Goal: Task Accomplishment & Management: Complete application form

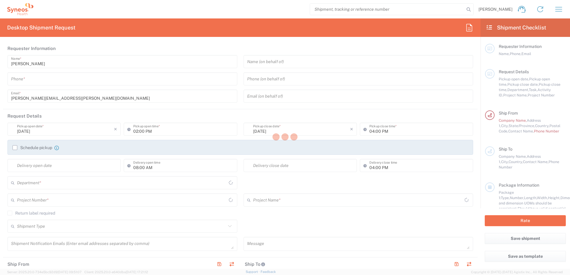
type input "[US_STATE]"
type input "[GEOGRAPHIC_DATA]"
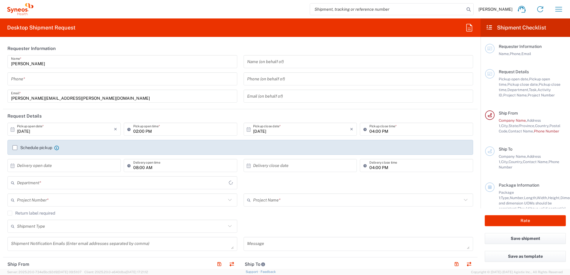
type input "3235"
click at [116, 80] on input "tel" at bounding box center [122, 79] width 223 height 10
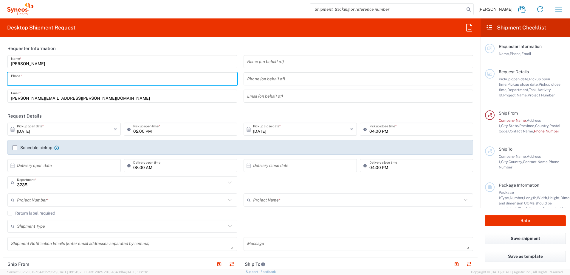
type input "8059092052"
type input "Syneos Health, LLC-[GEOGRAPHIC_DATA] [GEOGRAPHIC_DATA] [GEOGRAPHIC_DATA]"
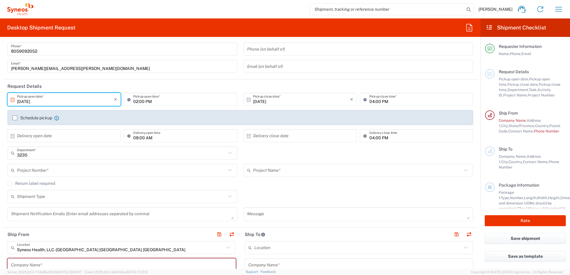
click at [88, 100] on input "[DATE]" at bounding box center [65, 99] width 97 height 10
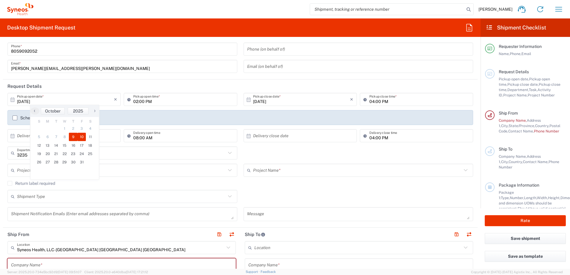
click at [83, 137] on span "10" at bounding box center [81, 137] width 9 height 8
type input "[DATE]"
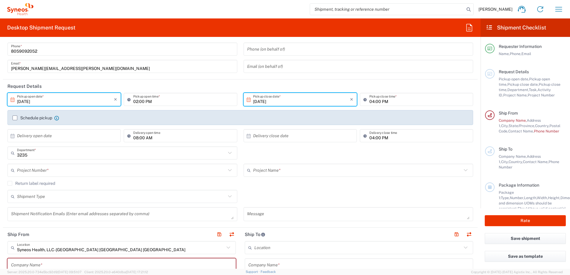
click at [85, 102] on input "[DATE]" at bounding box center [65, 99] width 97 height 10
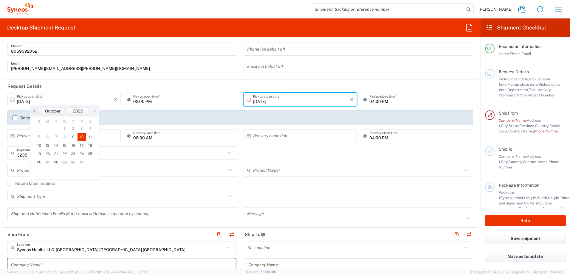
click at [6, 120] on div "Schedule pickup When scheduling a pickup please be sure to meet the following c…" at bounding box center [240, 119] width 472 height 19
click at [114, 100] on icon "×" at bounding box center [115, 100] width 3 height 10
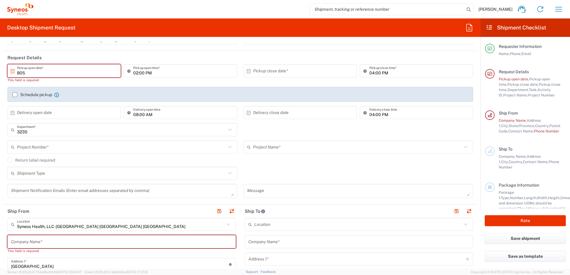
scroll to position [0, 0]
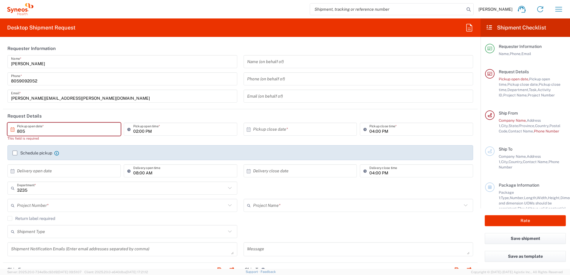
type input "Invalid date"
drag, startPoint x: 43, startPoint y: 124, endPoint x: 41, endPoint y: 133, distance: 9.4
click at [43, 125] on div "Invalid date × Pickup open date *" at bounding box center [63, 129] width 113 height 13
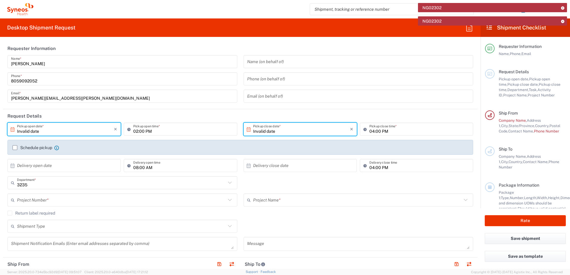
click at [41, 133] on input "Invalid date" at bounding box center [65, 129] width 97 height 10
click at [27, 130] on input "Invalid date" at bounding box center [65, 129] width 97 height 10
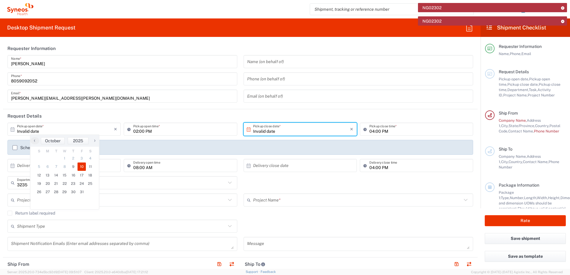
click at [83, 167] on span "10" at bounding box center [81, 167] width 9 height 8
type input "[DATE]"
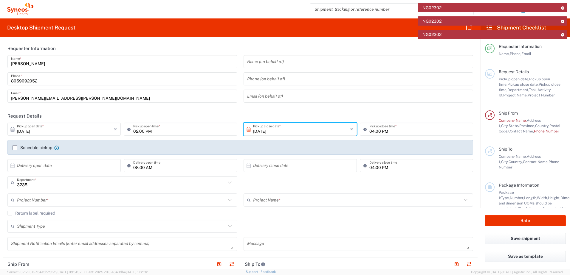
click at [184, 133] on input "02:00 PM" at bounding box center [183, 129] width 100 height 10
click at [145, 131] on input "02:00 PM" at bounding box center [183, 129] width 100 height 10
click at [28, 131] on input "[DATE]" at bounding box center [65, 129] width 97 height 10
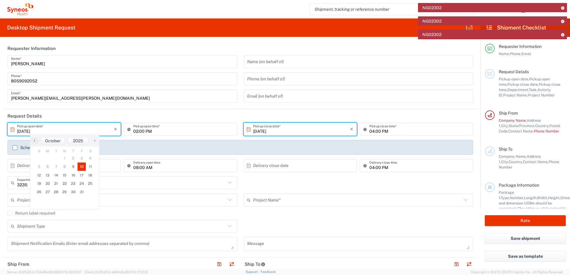
click at [55, 131] on input "[DATE]" at bounding box center [65, 129] width 97 height 10
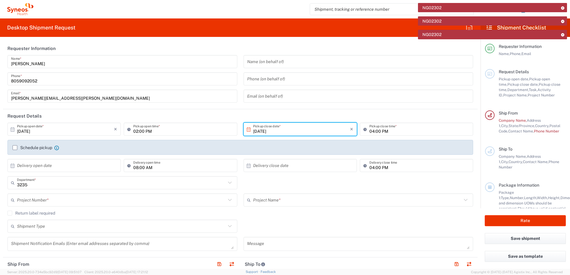
click at [37, 127] on input "[DATE]" at bounding box center [65, 129] width 97 height 10
click at [42, 130] on input "[DATE]" at bounding box center [65, 129] width 97 height 10
click at [37, 130] on input "[DATE]" at bounding box center [65, 129] width 97 height 10
click at [46, 175] on span "13" at bounding box center [48, 175] width 9 height 8
type input "10/13/2025"
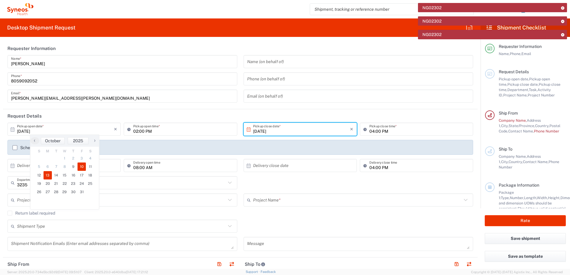
type input "10/13/2025"
click at [144, 131] on input "02:00 PM" at bounding box center [183, 129] width 100 height 10
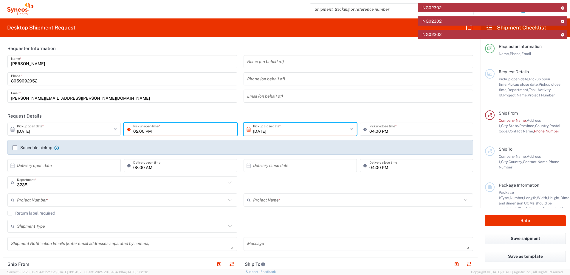
drag, startPoint x: 153, startPoint y: 125, endPoint x: 153, endPoint y: 130, distance: 4.8
click at [153, 125] on input "02:00 PM" at bounding box center [183, 129] width 100 height 10
click at [150, 131] on input "02:00 PM" at bounding box center [183, 129] width 100 height 10
click at [133, 131] on input "02:00 PM" at bounding box center [183, 129] width 100 height 10
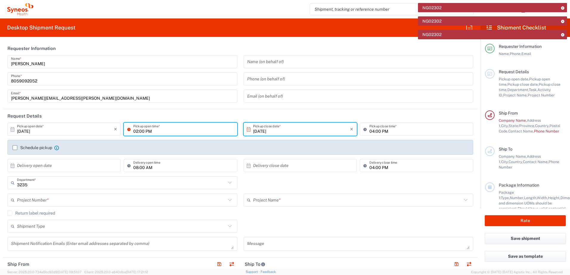
click at [135, 131] on input "02:00 PM" at bounding box center [183, 129] width 100 height 10
drag, startPoint x: 138, startPoint y: 130, endPoint x: 127, endPoint y: 131, distance: 11.0
click at [127, 131] on div "02:00 PM Pickup open time *" at bounding box center [180, 129] width 113 height 13
type input "3"
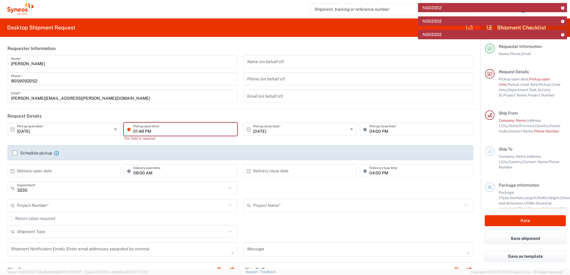
click at [161, 131] on input "01:48 PM" at bounding box center [183, 129] width 100 height 10
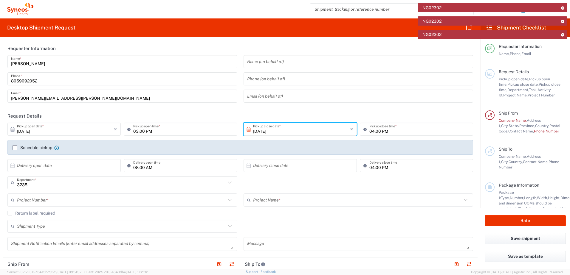
click at [307, 129] on input "10/13/2025" at bounding box center [301, 129] width 97 height 10
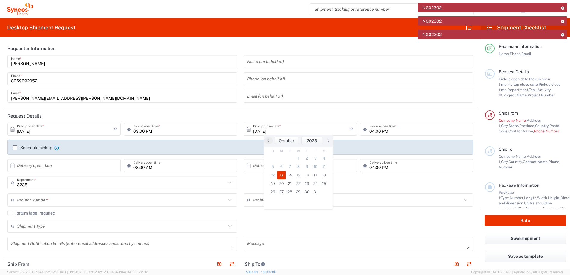
click at [211, 105] on div "Paul McKinney Name * 8059092052 Phone * paul.mckinney@syneoshealth.com Email *" at bounding box center [122, 81] width 236 height 52
click at [144, 129] on input "03:00 PM" at bounding box center [183, 129] width 100 height 10
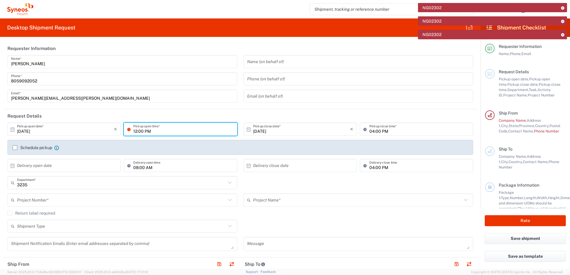
type input "12:00 PM"
click at [0, 150] on form "Requester Information Paul McKinney Name * 8059092052 Phone * paul.mckinney@syn…" at bounding box center [240, 155] width 480 height 227
click at [14, 150] on div "Schedule pickup When scheduling a pickup please be sure to meet the following c…" at bounding box center [36, 147] width 46 height 5
click at [14, 148] on label "Schedule pickup" at bounding box center [33, 147] width 40 height 5
click at [15, 148] on input "Schedule pickup" at bounding box center [15, 148] width 0 height 0
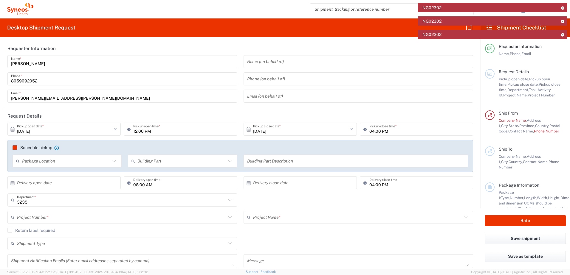
click at [39, 159] on input "text" at bounding box center [66, 161] width 88 height 10
drag, startPoint x: 43, startPoint y: 174, endPoint x: 113, endPoint y: 149, distance: 74.6
click at [138, 149] on div "Schedule pickup When scheduling a pickup please be sure to meet the following c…" at bounding box center [239, 156] width 465 height 32
drag, startPoint x: 113, startPoint y: 149, endPoint x: 107, endPoint y: 150, distance: 6.7
click at [113, 149] on agx-checkbox-control "Schedule pickup When scheduling a pickup please be sure to meet the following c…" at bounding box center [240, 147] width 455 height 5
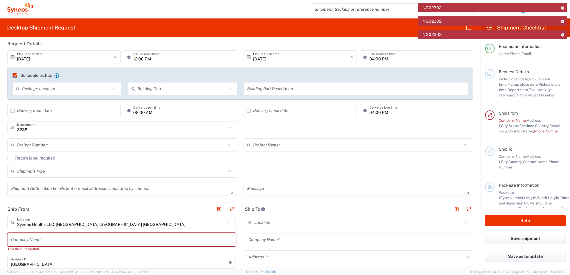
scroll to position [25, 0]
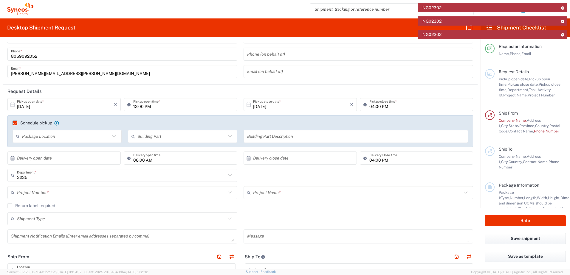
click at [114, 137] on icon at bounding box center [114, 137] width 8 height 8
click at [71, 151] on span "Front" at bounding box center [66, 149] width 107 height 9
type input "Front"
click at [164, 137] on input "text" at bounding box center [181, 136] width 88 height 10
click at [143, 160] on span "Building" at bounding box center [181, 159] width 107 height 9
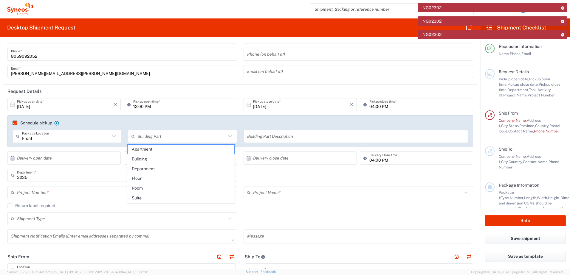
type input "Building"
click at [261, 141] on input "text" at bounding box center [356, 136] width 218 height 10
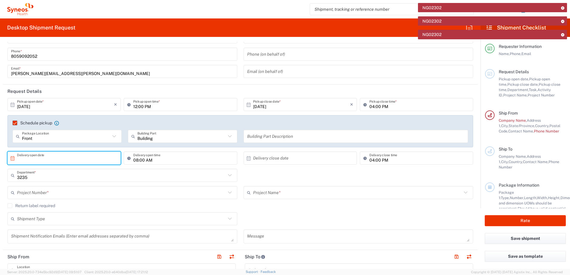
click at [53, 159] on input "text" at bounding box center [65, 158] width 97 height 10
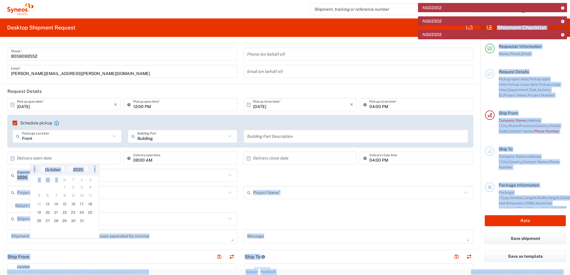
drag, startPoint x: 64, startPoint y: 178, endPoint x: 140, endPoint y: 183, distance: 76.2
click at [139, 183] on body "NG02302 NG02302 NG02302 Paul McKinney Home Shipment estimator Shipment tracking…" at bounding box center [285, 137] width 570 height 275
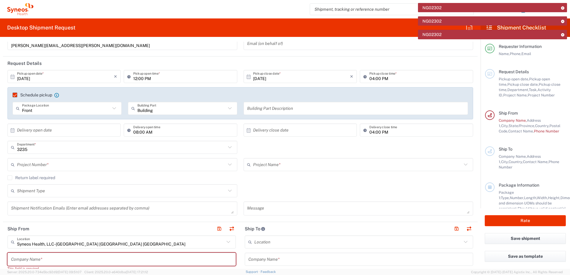
scroll to position [114, 0]
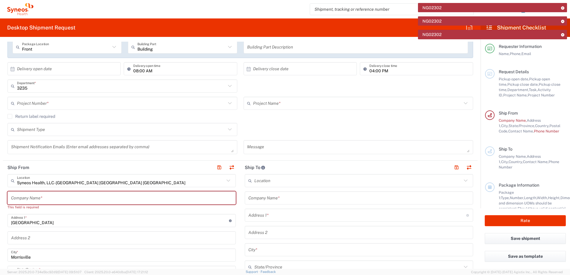
click at [66, 196] on input "text" at bounding box center [121, 198] width 221 height 10
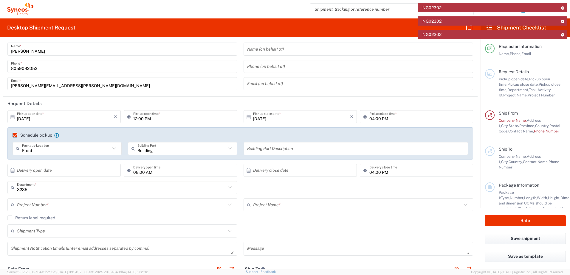
scroll to position [0, 0]
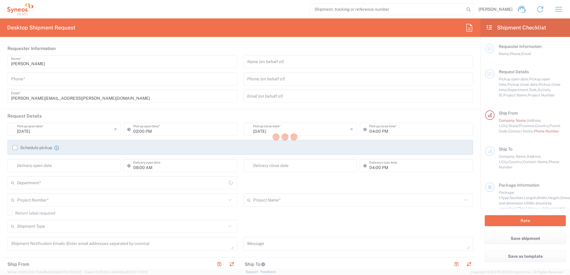
type input "[US_STATE]"
type input "[GEOGRAPHIC_DATA]"
type input "3235"
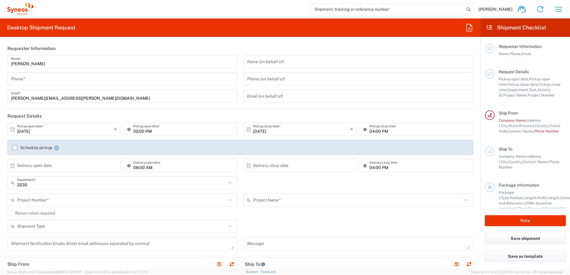
type input "Syneos Health, LLC-[GEOGRAPHIC_DATA] [GEOGRAPHIC_DATA] [GEOGRAPHIC_DATA]"
click at [145, 84] on div "Phone *" at bounding box center [122, 78] width 230 height 13
click at [145, 78] on input "tel" at bounding box center [122, 79] width 223 height 10
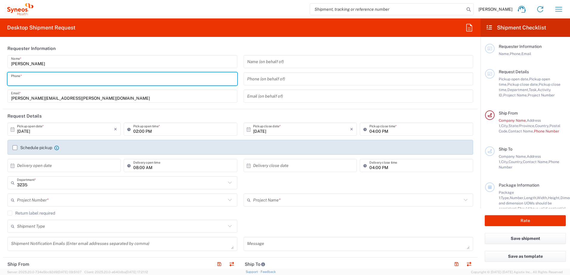
type input "8059092052"
click at [79, 207] on agx-dropdown-input "Project Number * **6183 DEPARTMENTAL EXPENSE #C2015019517 [PERSON_NAME] 7046933…" at bounding box center [122, 200] width 230 height 13
click at [215, 190] on agx-shipment-cost-centers-widget "3235 Department * 3235 3000 3100 3109 3110 3111 3112 3125 3130 3135 3136 3150 3…" at bounding box center [240, 193] width 472 height 35
click at [206, 182] on input "3235" at bounding box center [121, 183] width 209 height 10
click at [174, 99] on input "[PERSON_NAME][EMAIL_ADDRESS][PERSON_NAME][DOMAIN_NAME]" at bounding box center [122, 96] width 223 height 10
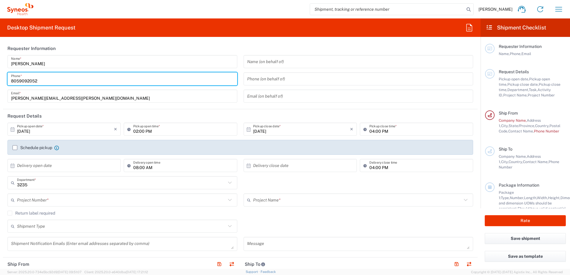
click at [306, 33] on agx-form-header "Desktop Shipment Request" at bounding box center [240, 27] width 480 height 18
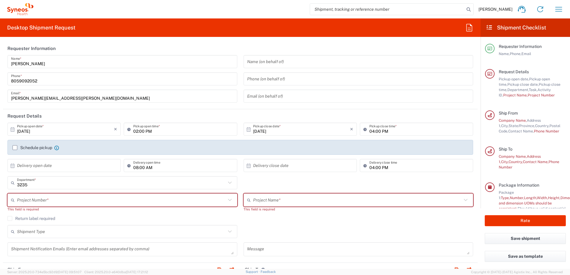
type input "3235"
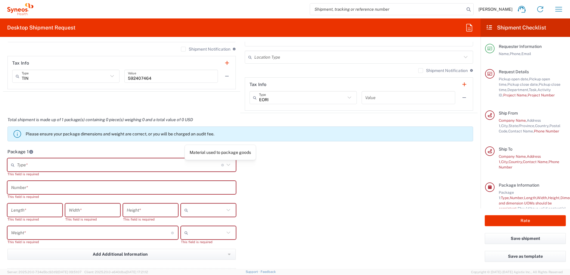
click at [226, 164] on icon at bounding box center [228, 165] width 8 height 8
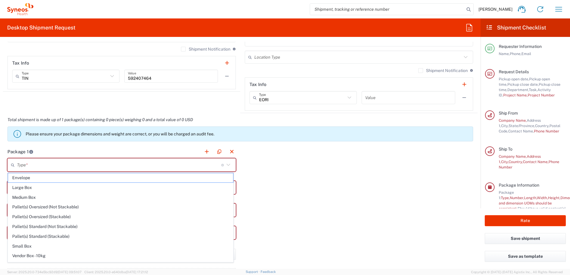
drag, startPoint x: 121, startPoint y: 194, endPoint x: 123, endPoint y: 198, distance: 4.1
click at [121, 194] on span "Medium Box" at bounding box center [120, 197] width 225 height 9
type input "Medium Box"
type input "13"
type input "11.5"
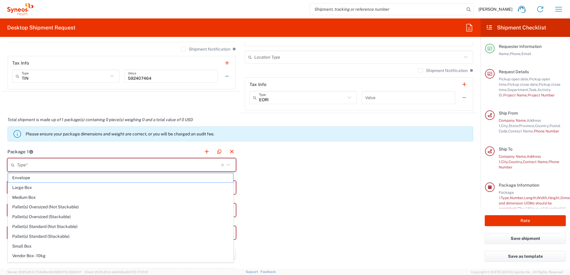
type input "2.5"
type input "in"
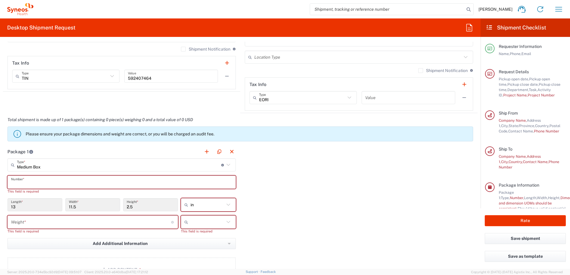
click at [92, 186] on input "text" at bounding box center [121, 182] width 221 height 10
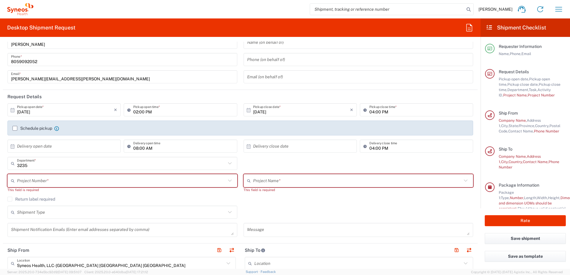
scroll to position [30, 0]
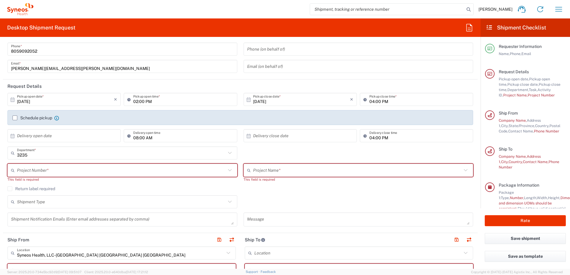
click at [110, 171] on input "text" at bounding box center [121, 170] width 209 height 10
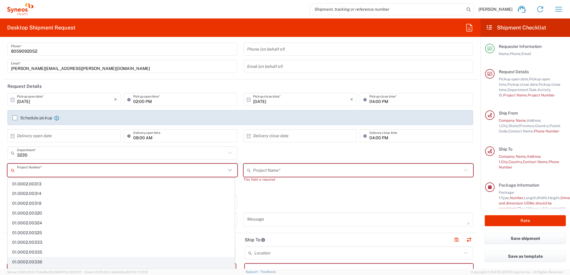
scroll to position [399, 0]
click at [295, 149] on div "3235 Department * 3235 3000 3100 3109 3110 3111 3112 3125 3130 3135 3136 3150 3…" at bounding box center [240, 155] width 472 height 17
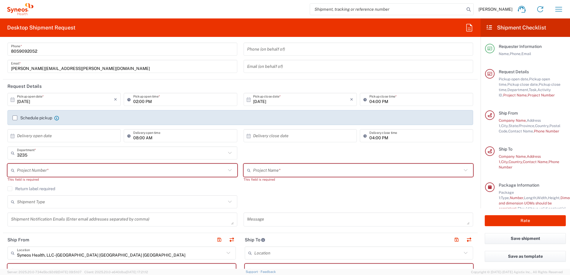
click at [228, 171] on icon at bounding box center [230, 171] width 8 height 8
click at [189, 173] on input "text" at bounding box center [121, 170] width 209 height 10
click at [337, 176] on div "Project Name *" at bounding box center [358, 170] width 230 height 13
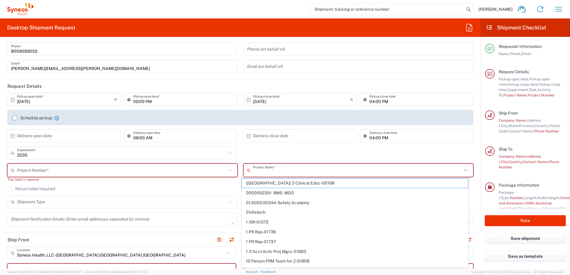
click at [343, 169] on input "text" at bounding box center [357, 170] width 209 height 10
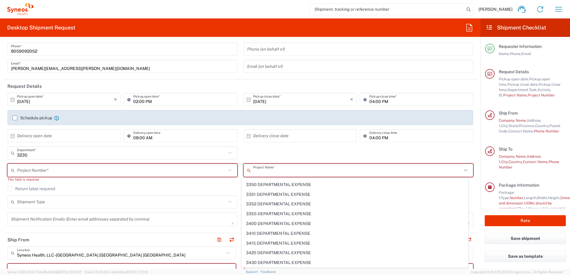
scroll to position [2330, 0]
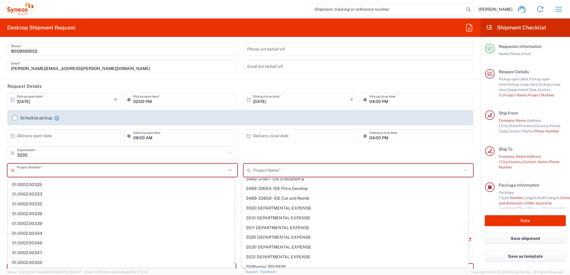
click at [198, 167] on input "text" at bounding box center [121, 170] width 209 height 10
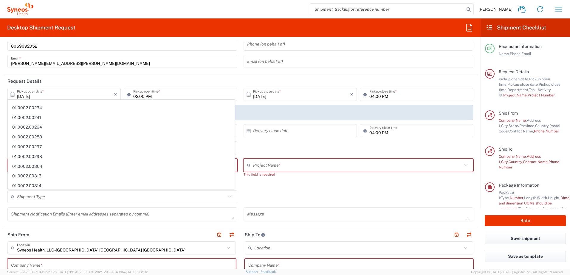
scroll to position [0, 0]
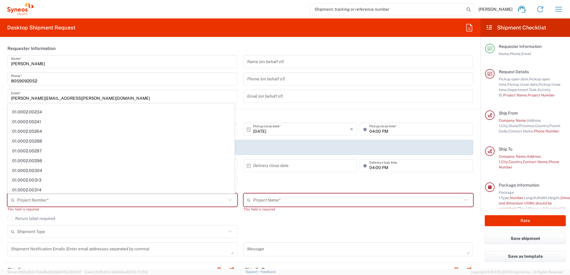
click at [322, 52] on header "Requester Information" at bounding box center [240, 48] width 474 height 13
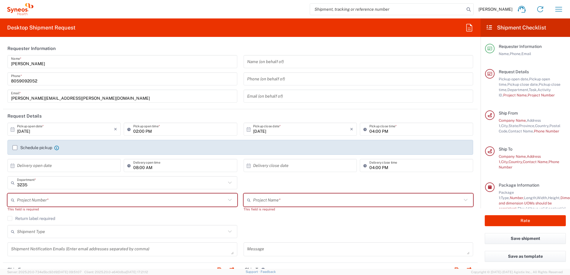
drag, startPoint x: 177, startPoint y: 81, endPoint x: 199, endPoint y: 87, distance: 22.6
click at [177, 81] on input "8059092052" at bounding box center [122, 79] width 223 height 10
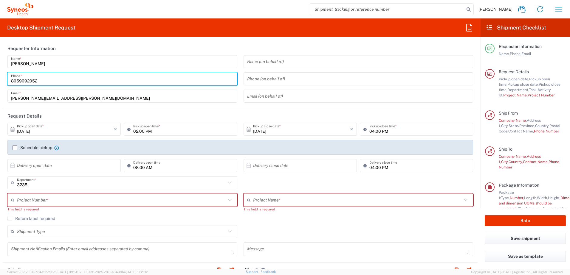
drag, startPoint x: 200, startPoint y: 94, endPoint x: 308, endPoint y: 91, distance: 108.5
click at [200, 94] on input "[PERSON_NAME][EMAIL_ADDRESS][PERSON_NAME][DOMAIN_NAME]" at bounding box center [122, 96] width 223 height 10
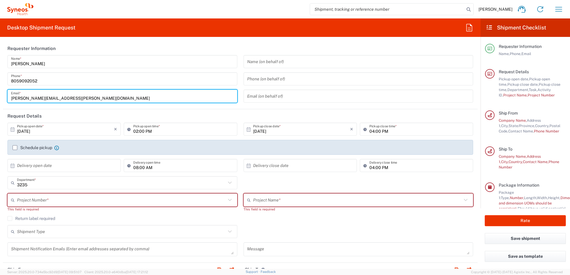
drag, startPoint x: 318, startPoint y: 92, endPoint x: 45, endPoint y: 157, distance: 280.3
click at [318, 92] on input "text" at bounding box center [358, 96] width 223 height 10
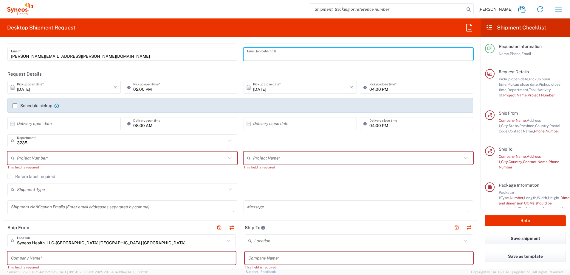
scroll to position [60, 0]
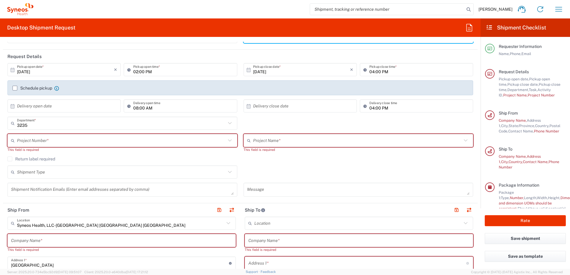
click at [48, 108] on input "text" at bounding box center [65, 106] width 97 height 10
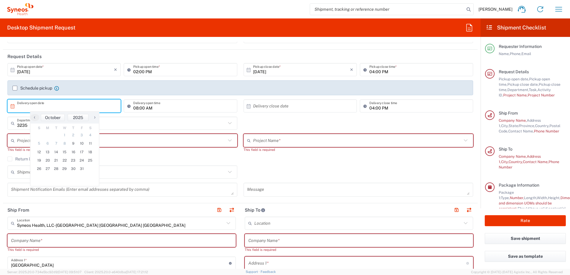
click at [329, 170] on div "Shipment Type Batch Regular" at bounding box center [240, 174] width 472 height 17
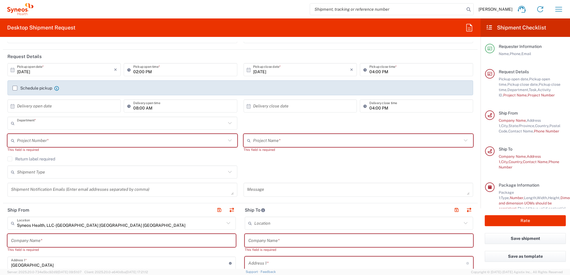
click at [37, 128] on input "text" at bounding box center [121, 123] width 209 height 10
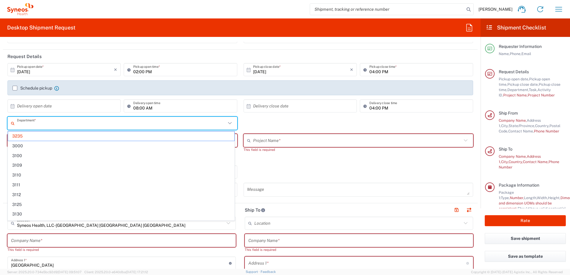
click at [327, 162] on div "Return label required" at bounding box center [239, 161] width 465 height 9
type input "3235"
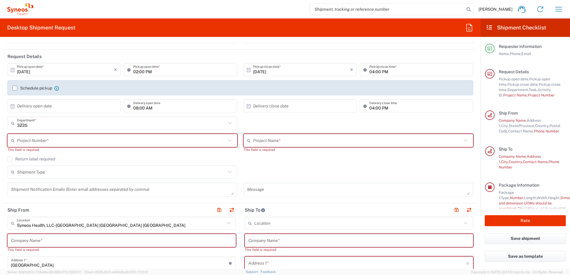
scroll to position [0, 0]
click at [92, 136] on input "text" at bounding box center [121, 141] width 209 height 10
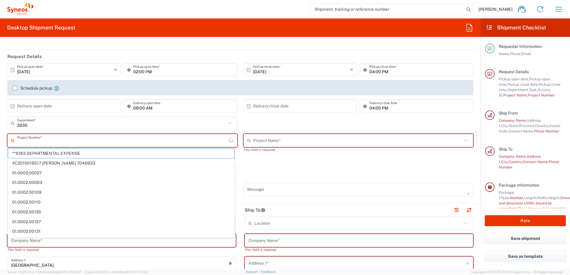
drag, startPoint x: 279, startPoint y: 164, endPoint x: 51, endPoint y: 172, distance: 227.8
click at [279, 165] on div "Return label required" at bounding box center [239, 161] width 465 height 9
click at [267, 163] on div "Return label required" at bounding box center [239, 161] width 465 height 9
click at [244, 126] on div "3235 Department * 3235 3000 3100 3109 3110 3111 3112 3125 3130 3135 3136 3150 3…" at bounding box center [240, 125] width 472 height 17
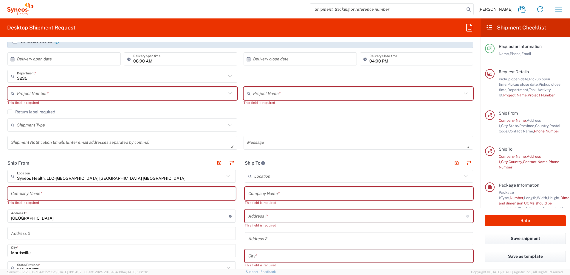
scroll to position [119, 0]
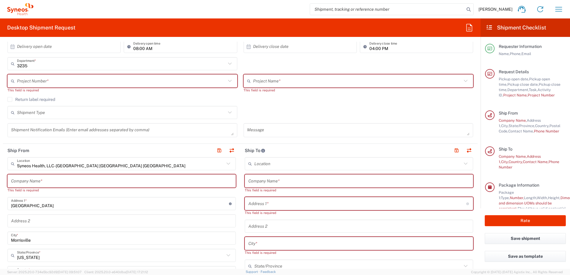
click at [95, 165] on input "Syneos Health, LLC-[GEOGRAPHIC_DATA] [GEOGRAPHIC_DATA] [GEOGRAPHIC_DATA]" at bounding box center [120, 164] width 207 height 10
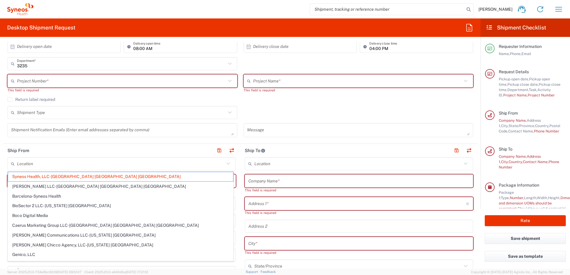
click at [224, 164] on icon at bounding box center [228, 164] width 8 height 8
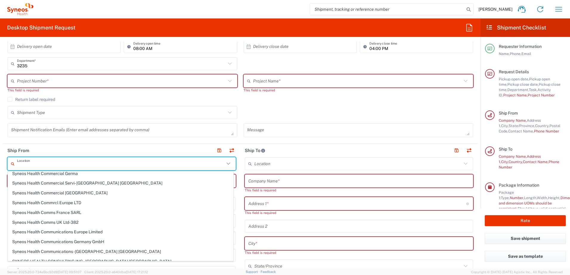
scroll to position [0, 0]
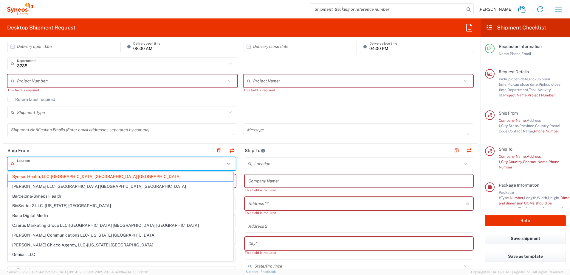
click at [313, 145] on header "Ship To" at bounding box center [358, 150] width 237 height 13
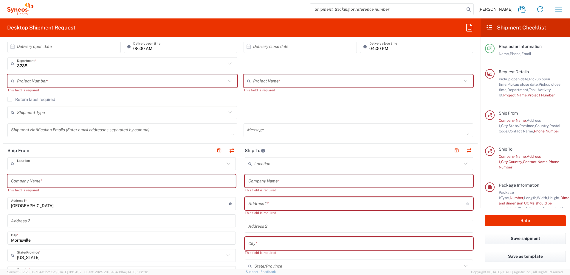
type input "Syneos Health, LLC-[GEOGRAPHIC_DATA] [GEOGRAPHIC_DATA] [GEOGRAPHIC_DATA]"
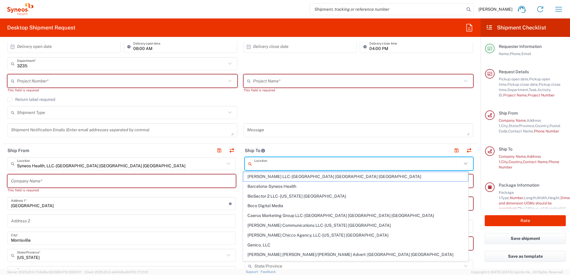
click at [258, 161] on input "text" at bounding box center [357, 164] width 207 height 10
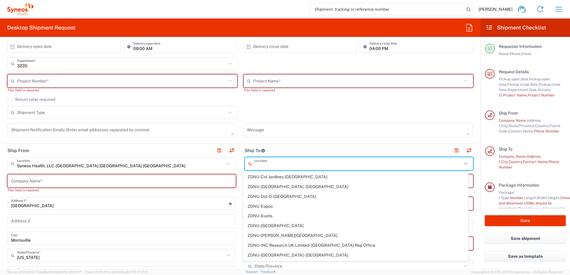
scroll to position [1308, 0]
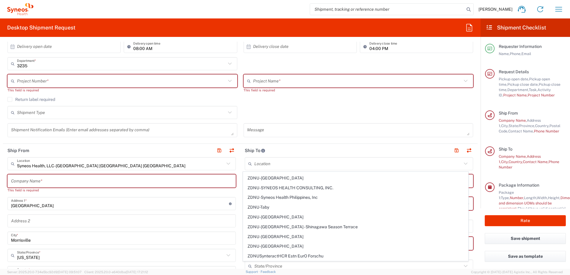
click at [311, 142] on agx-form-section "Request Details [DATE] × Pickup open date * Cancel Apply 02:00 PM Pickup open t…" at bounding box center [240, 67] width 474 height 154
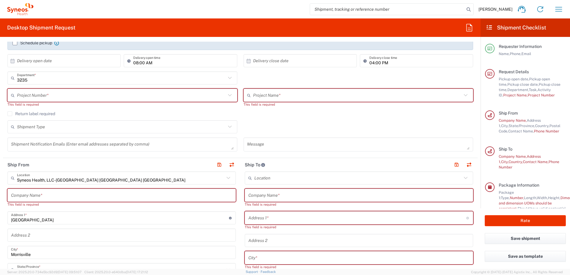
scroll to position [119, 0]
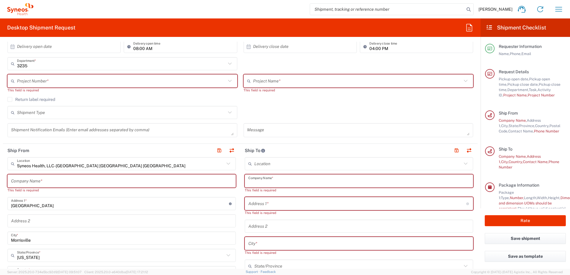
click at [259, 178] on input "text" at bounding box center [358, 181] width 221 height 10
click at [368, 180] on input "text" at bounding box center [358, 181] width 221 height 10
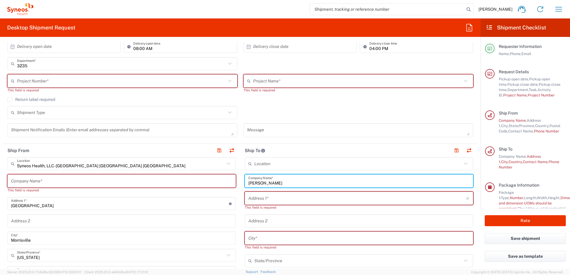
click at [269, 179] on input "[PERSON_NAME]" at bounding box center [358, 181] width 221 height 10
type input "[PERSON_NAME]"
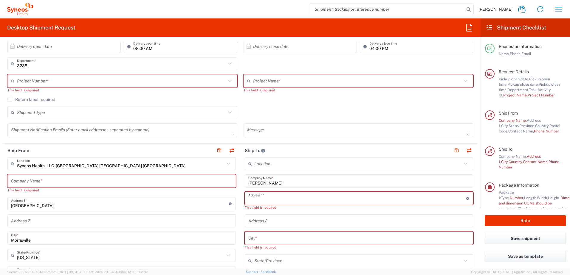
click at [282, 193] on input "text" at bounding box center [357, 198] width 218 height 10
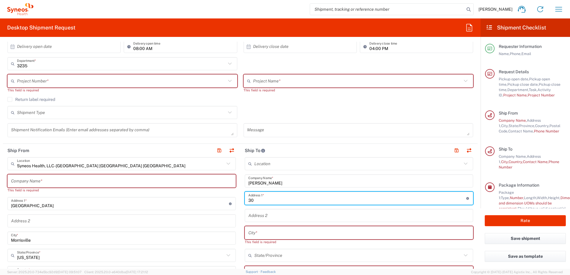
type input "302"
drag, startPoint x: 268, startPoint y: 198, endPoint x: 254, endPoint y: 183, distance: 21.1
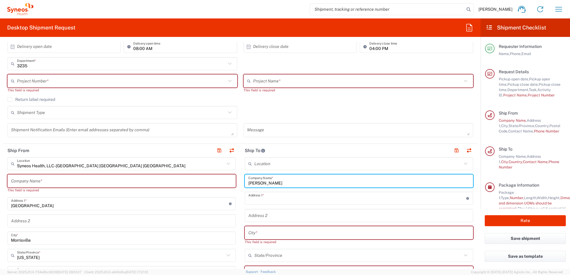
drag, startPoint x: 257, startPoint y: 182, endPoint x: 225, endPoint y: 183, distance: 31.6
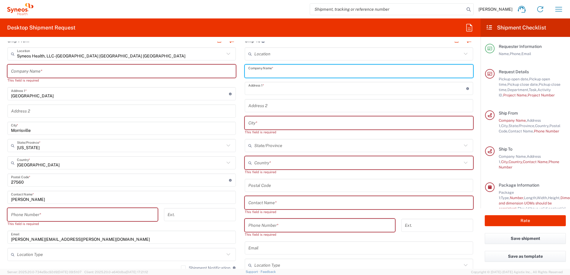
scroll to position [328, 0]
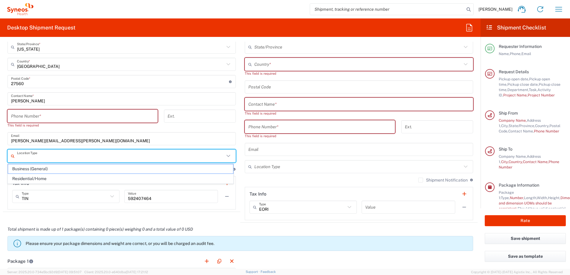
click at [76, 156] on input "text" at bounding box center [120, 156] width 207 height 10
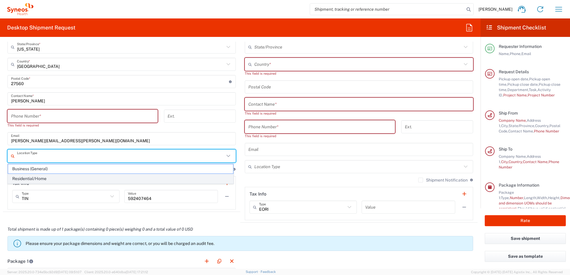
click at [43, 178] on span "Residential/Home" at bounding box center [120, 178] width 225 height 9
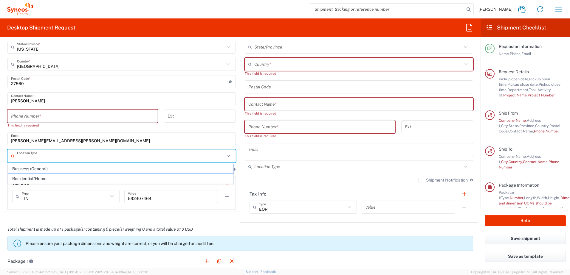
type input "Residential/Home"
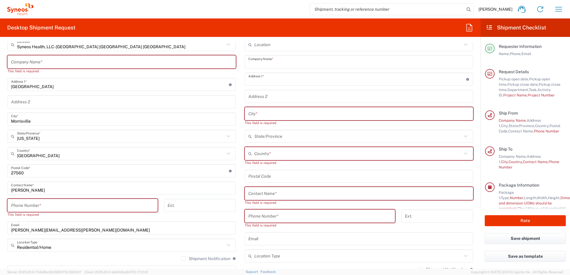
scroll to position [298, 0]
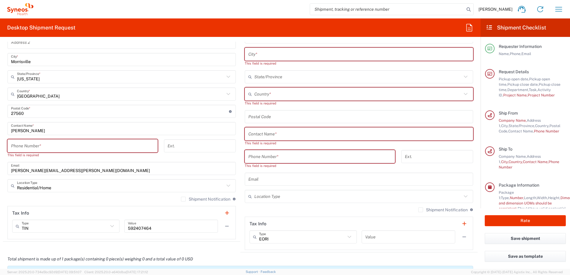
click at [290, 180] on input "text" at bounding box center [358, 179] width 221 height 10
click at [102, 212] on header "Tax Info" at bounding box center [122, 212] width 228 height 13
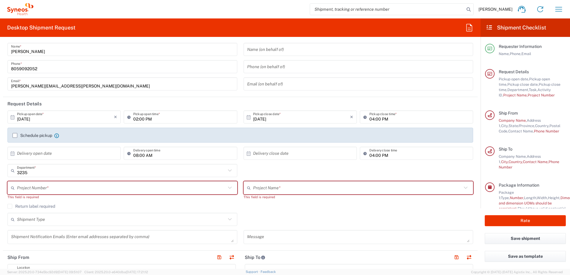
scroll to position [0, 0]
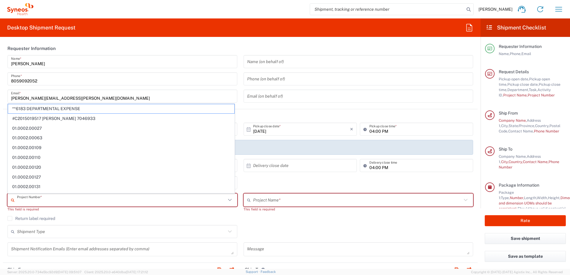
click at [59, 205] on input "text" at bounding box center [121, 200] width 209 height 10
drag, startPoint x: 280, startPoint y: 223, endPoint x: 274, endPoint y: 212, distance: 13.2
click at [280, 223] on div "Return label required" at bounding box center [239, 220] width 465 height 9
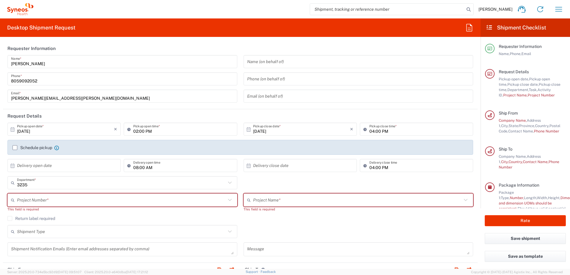
click at [246, 219] on agx-checkbox-control "Return label required" at bounding box center [239, 218] width 465 height 5
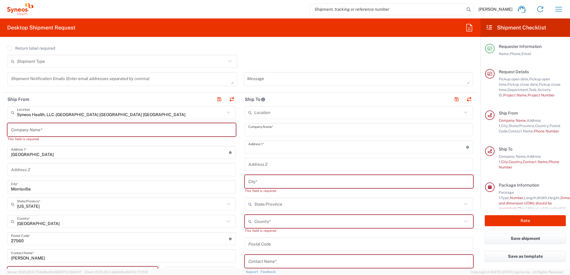
scroll to position [179, 0]
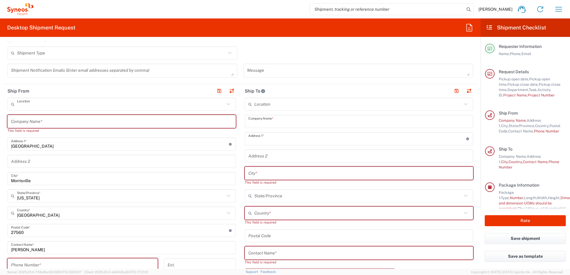
click at [127, 103] on input "text" at bounding box center [120, 104] width 207 height 10
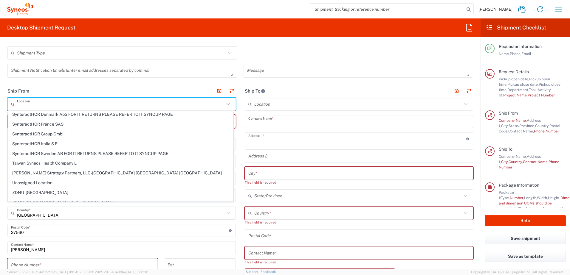
scroll to position [1098, 0]
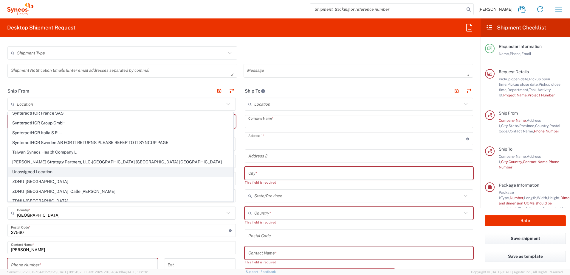
click at [58, 171] on span "Unassigned Location" at bounding box center [120, 171] width 225 height 9
type input "Unassigned Location"
type input "Syneos Health"
type input "[STREET_ADDRESS]"
type input "[GEOGRAPHIC_DATA]"
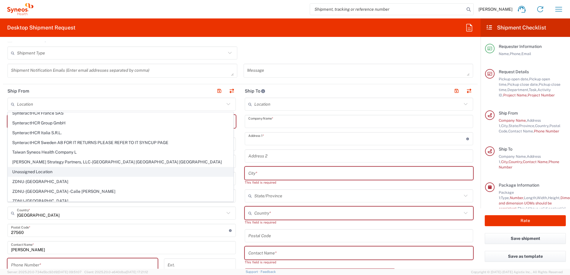
type input "[US_STATE]"
type input "94402"
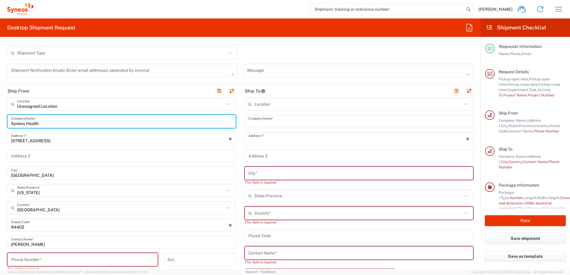
click at [44, 125] on input "Syneos Health" at bounding box center [121, 122] width 221 height 10
drag, startPoint x: 44, startPoint y: 125, endPoint x: 128, endPoint y: 81, distance: 94.9
click at [0, 122] on html "[PERSON_NAME] Home Shipment estimator Shipment tracking Desktop shipment reques…" at bounding box center [285, 137] width 570 height 275
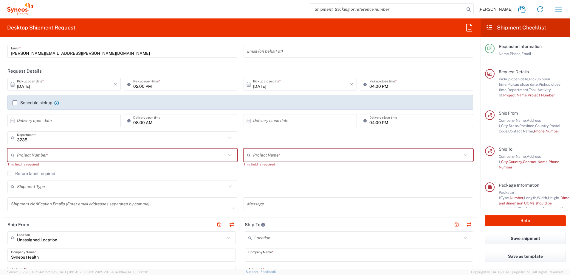
scroll to position [60, 0]
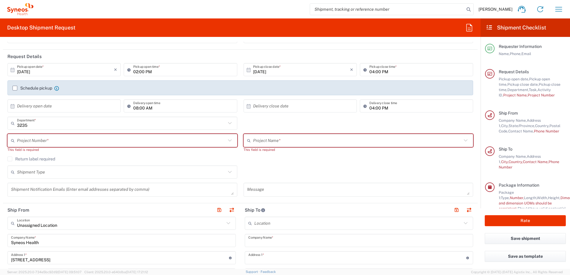
click at [143, 143] on input "text" at bounding box center [121, 141] width 209 height 10
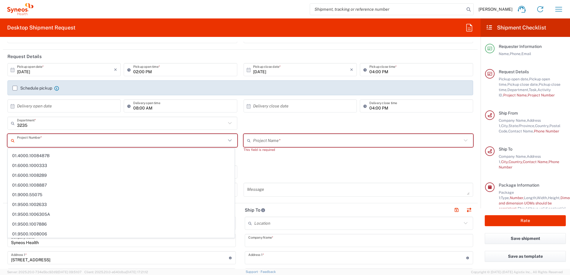
scroll to position [4797, 0]
click at [272, 143] on input "text" at bounding box center [357, 141] width 209 height 10
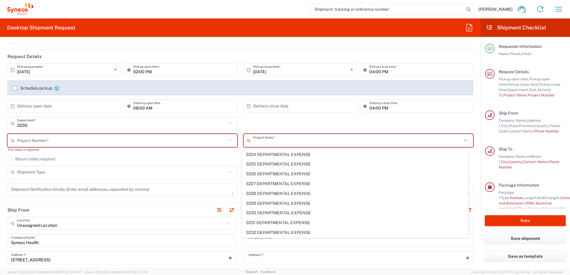
scroll to position [1780, 0]
click at [86, 161] on agx-checkbox-control "Return label required" at bounding box center [239, 159] width 465 height 5
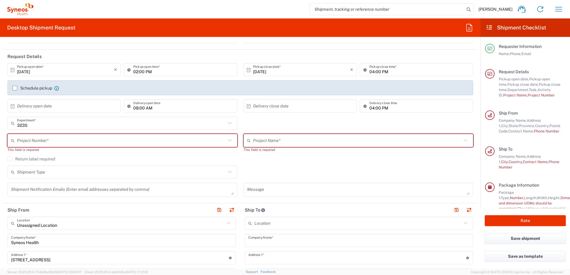
drag, startPoint x: 235, startPoint y: 173, endPoint x: 227, endPoint y: 175, distance: 7.6
click at [235, 173] on div "Shipment Type" at bounding box center [122, 172] width 230 height 13
click at [227, 175] on icon at bounding box center [230, 172] width 8 height 8
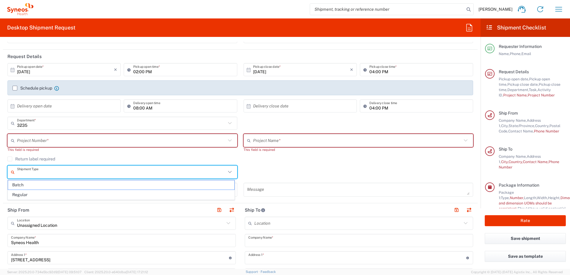
click at [279, 164] on div "Return label required" at bounding box center [239, 161] width 465 height 9
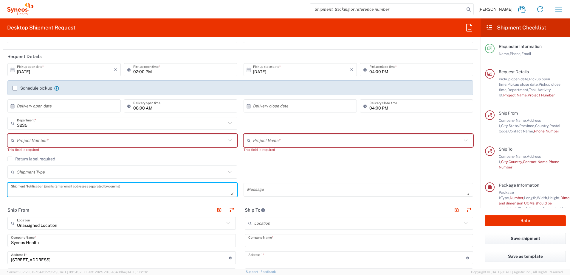
click at [109, 190] on textarea at bounding box center [122, 190] width 223 height 10
type textarea "[EMAIL_ADDRESS][DOMAIN_NAME]"
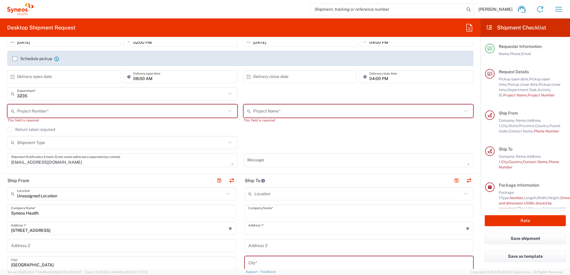
scroll to position [89, 0]
drag, startPoint x: 315, startPoint y: 135, endPoint x: 292, endPoint y: 152, distance: 28.8
click at [316, 135] on div "Return label required" at bounding box center [239, 131] width 465 height 9
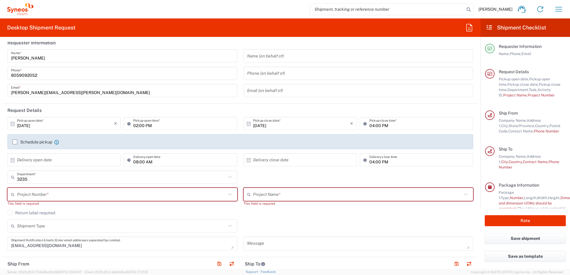
scroll to position [0, 0]
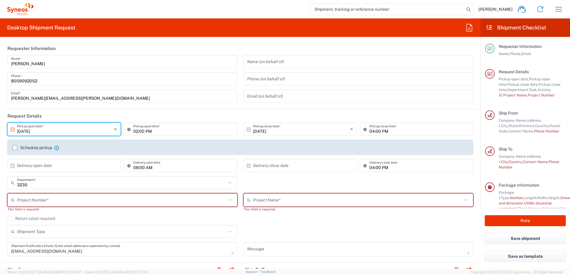
click at [89, 129] on input "[DATE]" at bounding box center [65, 129] width 97 height 10
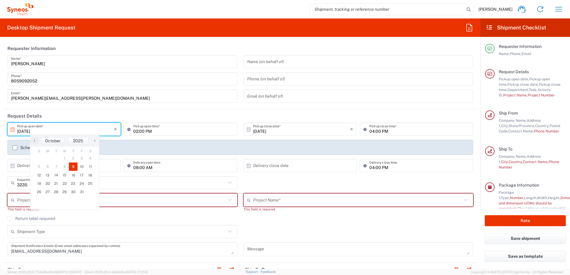
drag, startPoint x: 125, startPoint y: 116, endPoint x: 68, endPoint y: 148, distance: 65.5
click at [126, 116] on header "Request Details" at bounding box center [240, 115] width 474 height 13
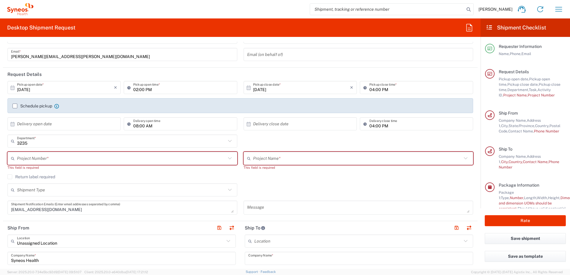
scroll to position [60, 0]
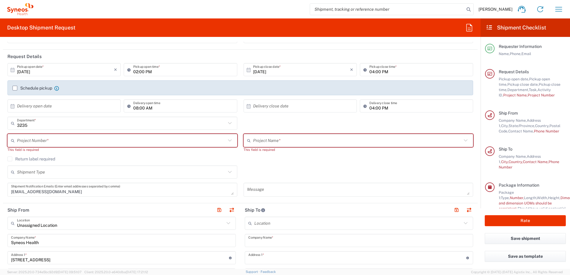
drag, startPoint x: 54, startPoint y: 141, endPoint x: 66, endPoint y: 113, distance: 30.7
click at [54, 141] on input "text" at bounding box center [121, 141] width 209 height 10
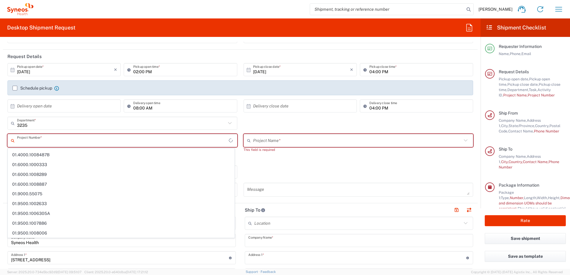
scroll to position [0, 0]
click at [93, 69] on input "[DATE]" at bounding box center [65, 70] width 97 height 10
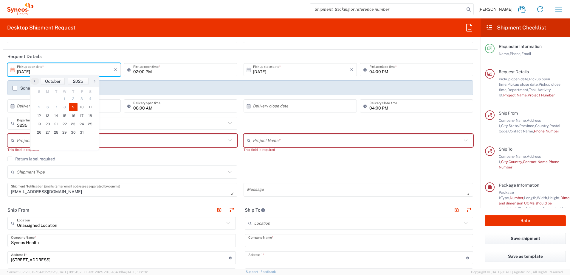
click at [34, 70] on input "[DATE]" at bounding box center [65, 70] width 97 height 10
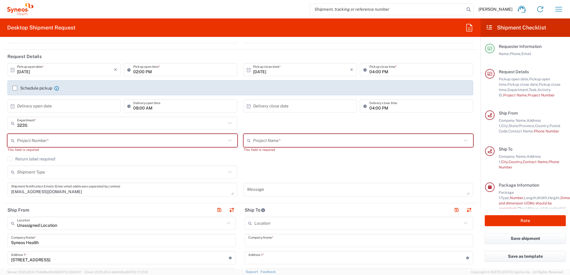
click at [35, 72] on input "[DATE]" at bounding box center [65, 70] width 97 height 10
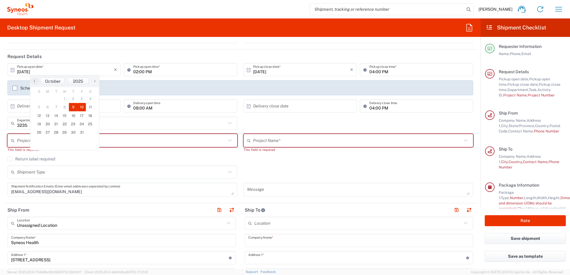
click at [82, 103] on span "10" at bounding box center [81, 107] width 9 height 8
type input "[DATE]"
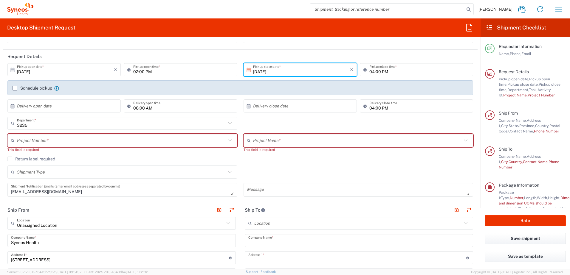
click at [49, 139] on input "text" at bounding box center [121, 141] width 209 height 10
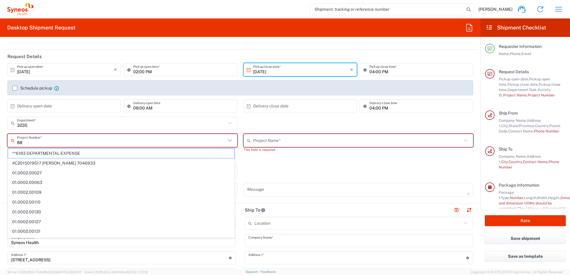
type input "8"
drag, startPoint x: 82, startPoint y: 153, endPoint x: 100, endPoint y: 156, distance: 18.5
click at [82, 153] on span "**6183 DEPARTMENTAL EXPENSE" at bounding box center [121, 153] width 226 height 9
type input "**6183 DEPARTMENTAL EXPENSE, **6183 DEPARTMENTAL EXPENSE, **6183 DEPARTMENTAL E…"
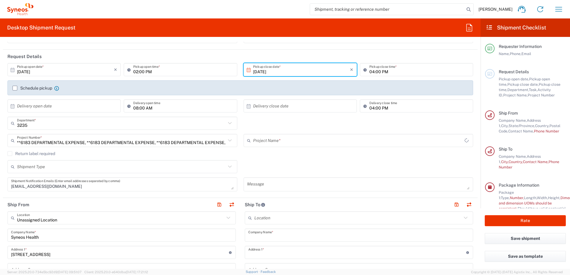
type input "6183"
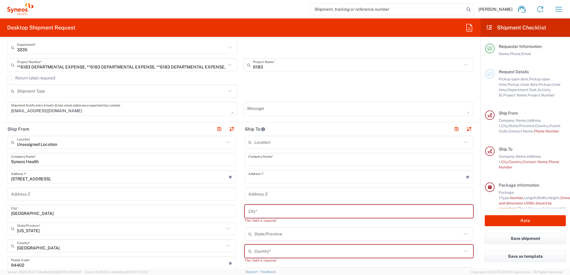
scroll to position [149, 0]
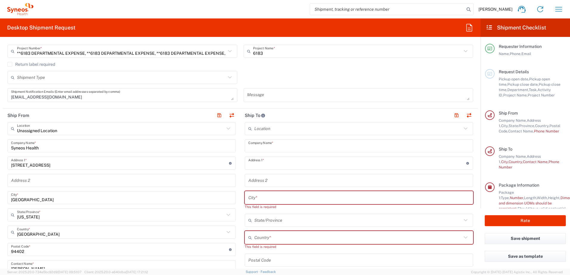
click at [266, 127] on input "text" at bounding box center [357, 129] width 207 height 10
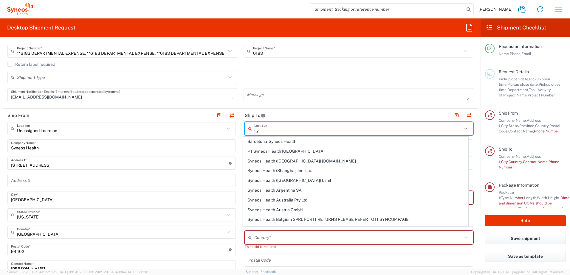
type input "s"
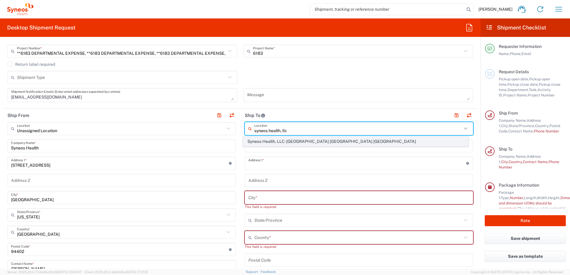
click at [308, 143] on span "Syneos Health, LLC-[GEOGRAPHIC_DATA] [GEOGRAPHIC_DATA] [GEOGRAPHIC_DATA]" at bounding box center [355, 141] width 225 height 9
type input "Syneos Health, LLC-[GEOGRAPHIC_DATA] [GEOGRAPHIC_DATA] [GEOGRAPHIC_DATA]"
type input "Syneos Health LLC"
type input "[GEOGRAPHIC_DATA]"
type input "Morrisville"
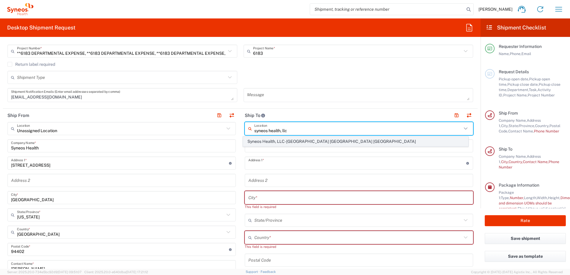
type input "[GEOGRAPHIC_DATA]"
type input "27560"
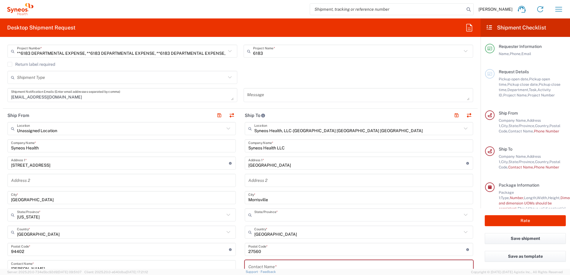
type input "[US_STATE]"
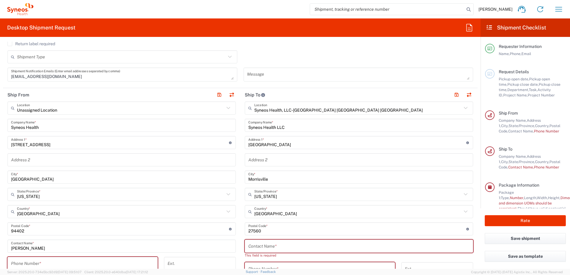
scroll to position [209, 0]
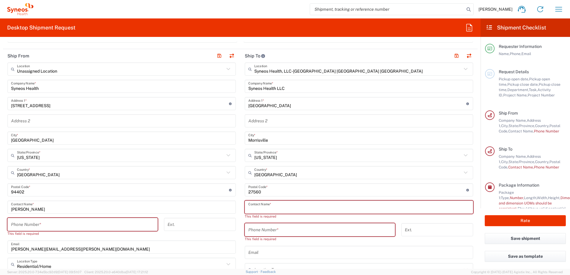
click at [280, 207] on input "text" at bounding box center [358, 207] width 221 height 10
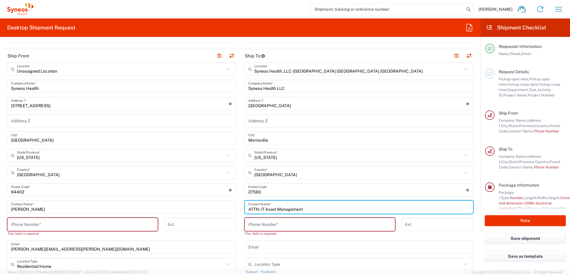
type input "ATTN: IT Asset Management"
click at [310, 227] on input "tel" at bounding box center [319, 225] width 143 height 10
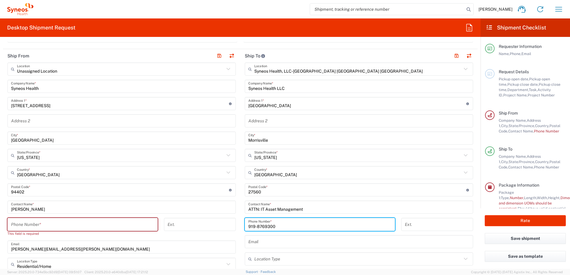
click at [261, 228] on input "919-8769300" at bounding box center [319, 225] width 143 height 10
click at [268, 225] on input "919-8769300" at bounding box center [319, 225] width 143 height 10
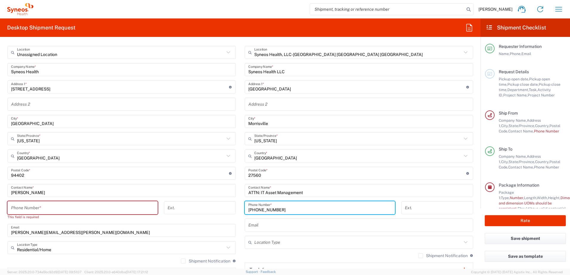
scroll to position [268, 0]
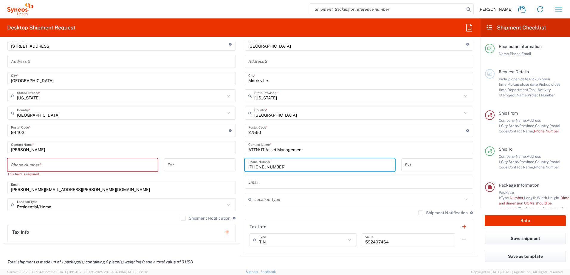
type input "[PHONE_NUMBER]"
click at [70, 163] on input "tel" at bounding box center [82, 165] width 143 height 10
type input "8059092052"
click at [202, 183] on input "[PERSON_NAME][EMAIL_ADDRESS][PERSON_NAME][DOMAIN_NAME]" at bounding box center [121, 188] width 221 height 10
click at [102, 219] on div "Shipment Notification If checked, a shipment notification email will be sent to…" at bounding box center [121, 221] width 228 height 10
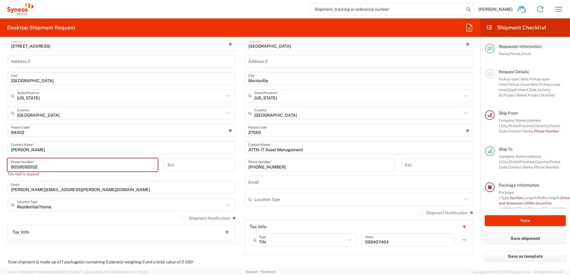
click at [171, 181] on div "[PERSON_NAME][EMAIL_ADDRESS][PERSON_NAME][DOMAIN_NAME] Email" at bounding box center [121, 187] width 228 height 13
click at [95, 86] on div "Unassigned Location Location Unassigned Location [PERSON_NAME] LLC-[GEOGRAPHIC_…" at bounding box center [121, 122] width 228 height 238
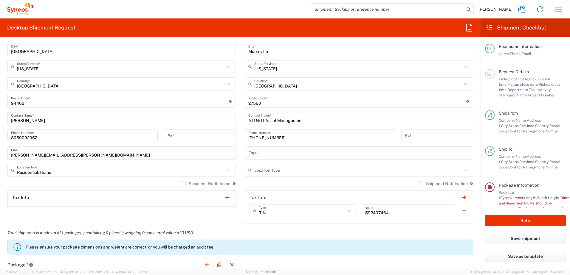
scroll to position [298, 0]
click at [79, 169] on input "Residential/Home" at bounding box center [120, 170] width 207 height 10
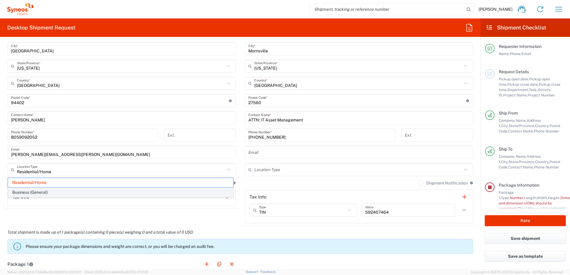
click at [66, 192] on span "Business (General)" at bounding box center [120, 192] width 225 height 9
type input "Business (General)"
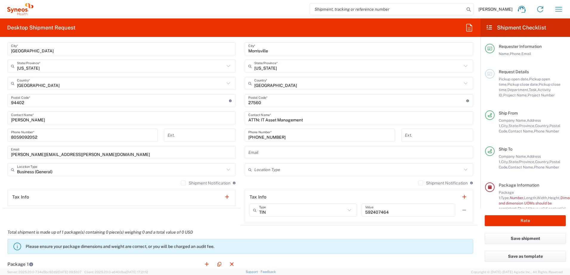
click at [83, 214] on agx-shipment-stop-widget "Ship From Unassigned Location Location Unassigned Location [PERSON_NAME] LLC-[G…" at bounding box center [121, 93] width 237 height 266
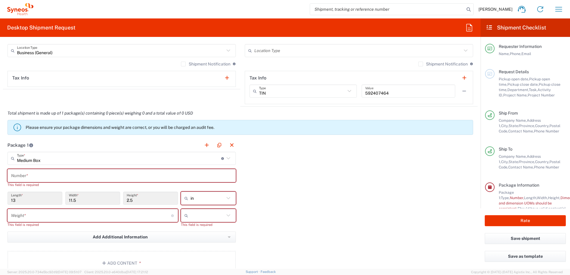
click at [23, 179] on input "text" at bounding box center [121, 176] width 221 height 10
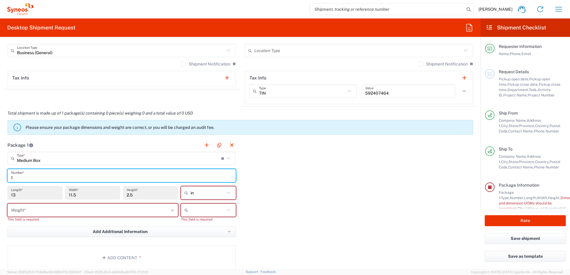
type input "1"
click at [72, 213] on input "number" at bounding box center [91, 210] width 160 height 10
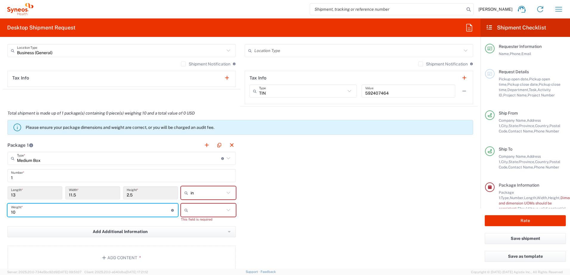
type input "10"
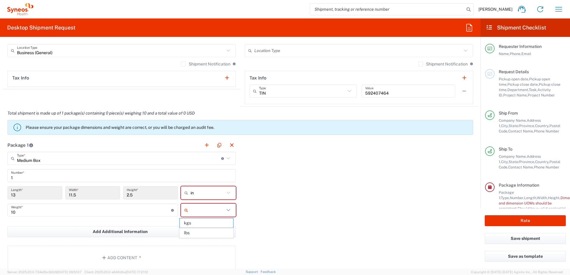
click at [220, 215] on input "text" at bounding box center [207, 211] width 34 height 10
click at [206, 235] on span "lbs" at bounding box center [206, 233] width 53 height 9
type input "lbs"
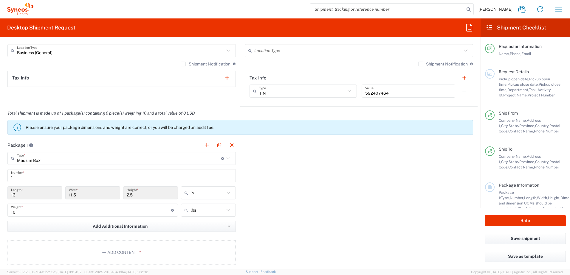
drag, startPoint x: 301, startPoint y: 176, endPoint x: 300, endPoint y: 181, distance: 5.7
click at [301, 176] on div "Package 1 Medium Box Type * Material used to package goods Envelope Large Box M…" at bounding box center [240, 204] width 474 height 131
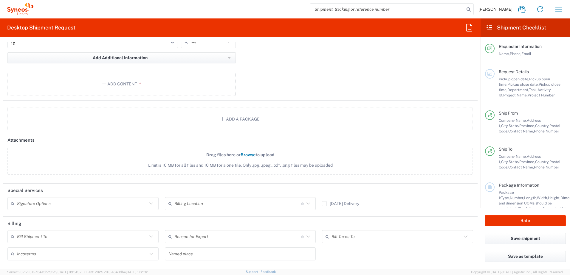
scroll to position [533, 0]
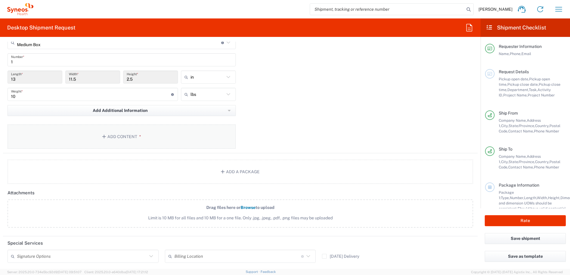
click at [103, 137] on icon "button" at bounding box center [104, 137] width 5 height 4
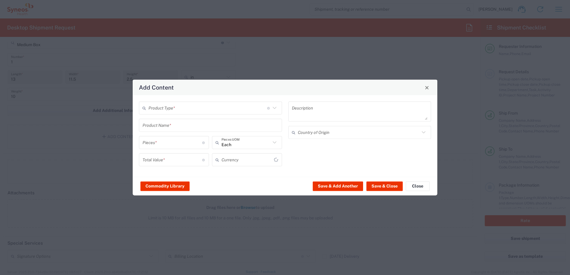
click at [171, 108] on input "text" at bounding box center [207, 108] width 119 height 10
click at [176, 132] on span "General Commodity" at bounding box center [210, 130] width 142 height 9
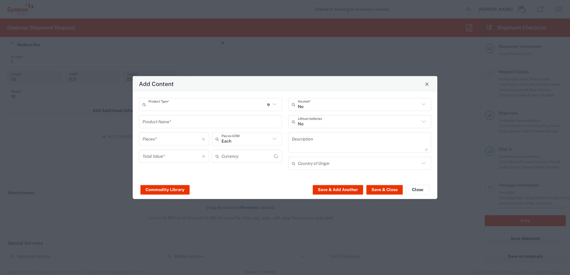
type input "General Commodity"
click at [216, 126] on input "text" at bounding box center [210, 122] width 136 height 10
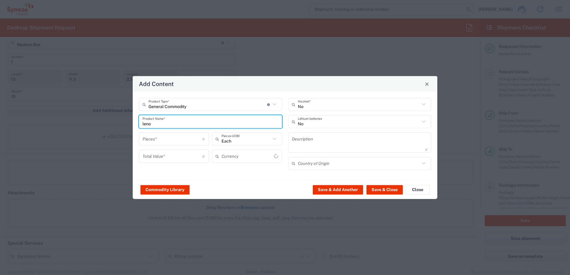
type input "lenov"
type input "US Dollar"
click at [161, 136] on div "Lenovo T15 Laptop" at bounding box center [210, 136] width 142 height 10
type input "Lenovo T15 Laptop"
type textarea "Lenovo T15 Laptop"
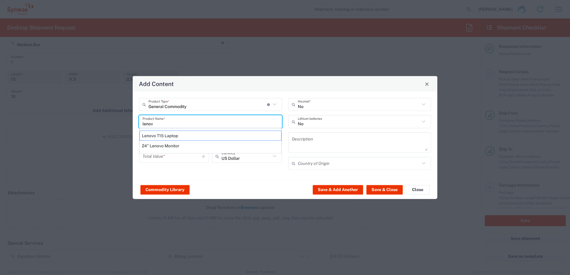
type input "[GEOGRAPHIC_DATA]"
type input "Yes"
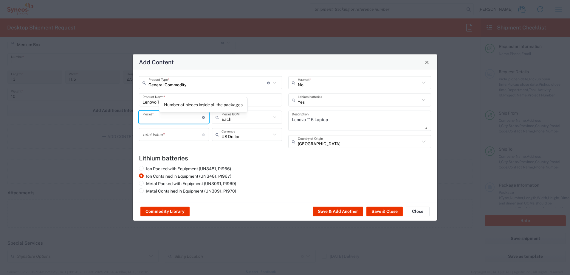
click at [184, 119] on input "number" at bounding box center [172, 117] width 60 height 10
drag, startPoint x: 263, startPoint y: 157, endPoint x: 183, endPoint y: 152, distance: 80.3
click at [263, 157] on h4 "Lithium batteries" at bounding box center [285, 158] width 292 height 7
drag, startPoint x: 235, startPoint y: 157, endPoint x: 317, endPoint y: 166, distance: 82.7
click at [235, 157] on h4 "Lithium batteries" at bounding box center [285, 158] width 292 height 7
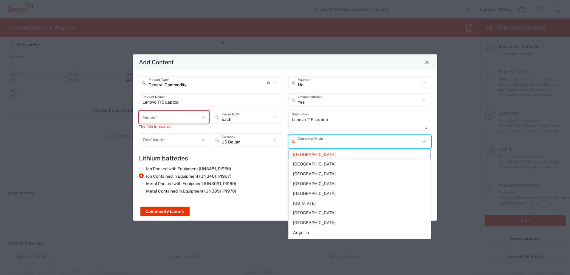
click at [324, 145] on input "text" at bounding box center [359, 141] width 122 height 10
click at [324, 142] on input "text" at bounding box center [359, 141] width 122 height 10
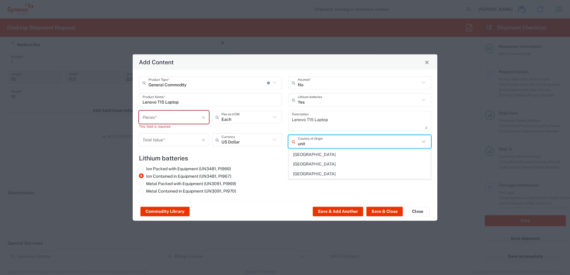
click at [310, 275] on div "Add Content General Commodity Product Type * Document: Paper document generated…" at bounding box center [285, 275] width 570 height 0
type input "[GEOGRAPHIC_DATA]"
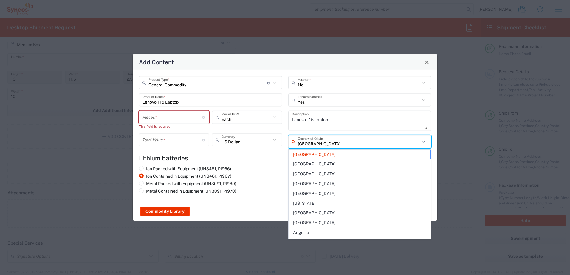
drag, startPoint x: 311, startPoint y: 146, endPoint x: 209, endPoint y: 146, distance: 102.5
click at [267, 161] on h4 "Lithium batteries" at bounding box center [285, 158] width 292 height 7
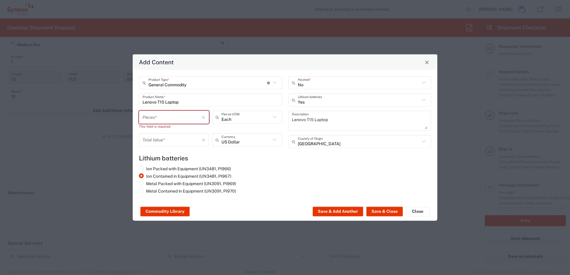
click at [158, 145] on div "Total Value * Total value of all the pieces" at bounding box center [174, 139] width 70 height 13
click at [154, 144] on input "number" at bounding box center [172, 140] width 60 height 10
type input "1"
drag, startPoint x: 385, startPoint y: 212, endPoint x: 369, endPoint y: 202, distance: 18.3
click at [385, 212] on button "Save & Close" at bounding box center [384, 212] width 36 height 10
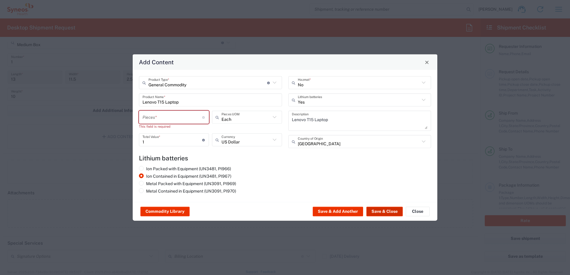
click at [386, 212] on button "Save & Close" at bounding box center [384, 212] width 36 height 10
click at [183, 109] on div "General Commodity Product Type * Document: Paper document generated internally …" at bounding box center [210, 114] width 149 height 76
click at [184, 117] on input "number" at bounding box center [172, 117] width 60 height 10
type input "2"
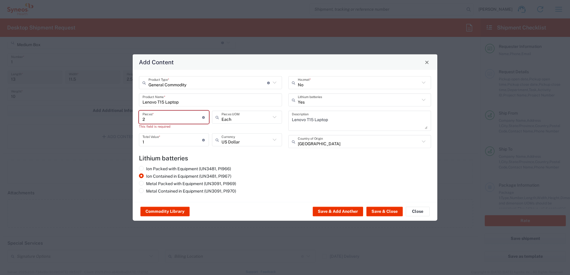
type input "2"
click at [156, 120] on input "2" at bounding box center [172, 117] width 60 height 10
type input "1"
drag, startPoint x: 378, startPoint y: 211, endPoint x: 482, endPoint y: 235, distance: 106.9
click at [378, 212] on button "Save & Close" at bounding box center [384, 212] width 36 height 10
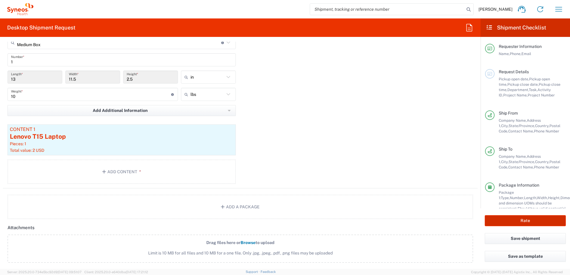
click at [519, 219] on button "Rate" at bounding box center [524, 220] width 81 height 11
type input "**6183 DEPARTMENTAL EXPENSE, **6183 DEPARTMENTAL EXPENSE, **6183 DEPARTMENTAL E…"
click at [532, 219] on button "Rate" at bounding box center [524, 220] width 81 height 11
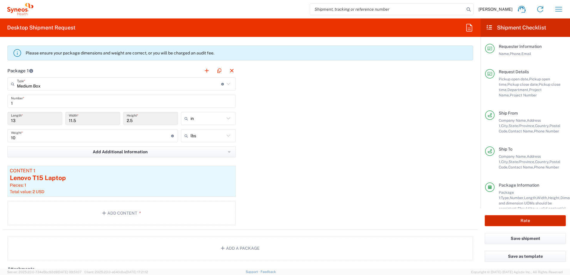
scroll to position [473, 0]
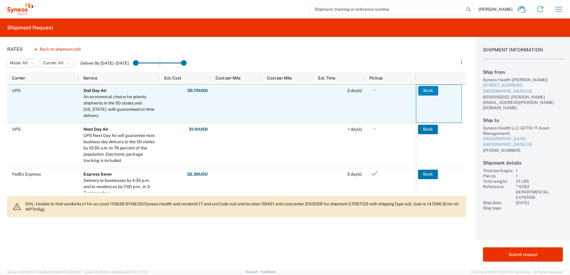
click at [423, 92] on button "Book" at bounding box center [428, 91] width 20 height 10
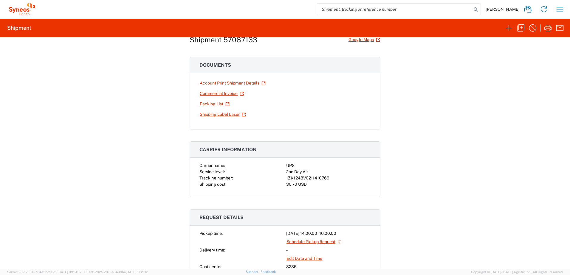
scroll to position [30, 0]
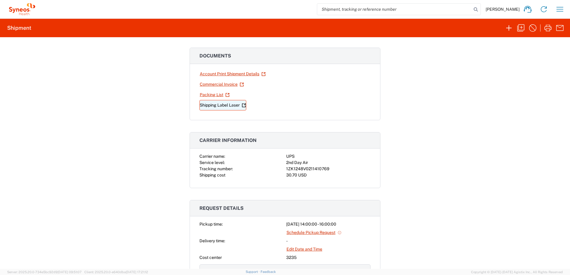
click at [212, 105] on link "Shipping Label Laser" at bounding box center [222, 105] width 47 height 10
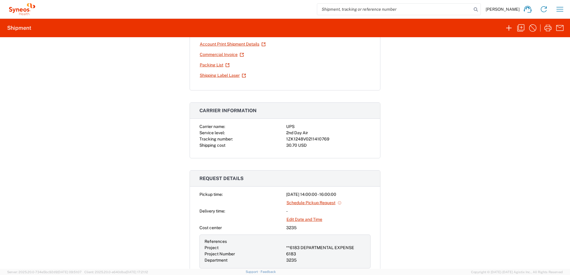
scroll to position [179, 0]
